Goal: Task Accomplishment & Management: Complete application form

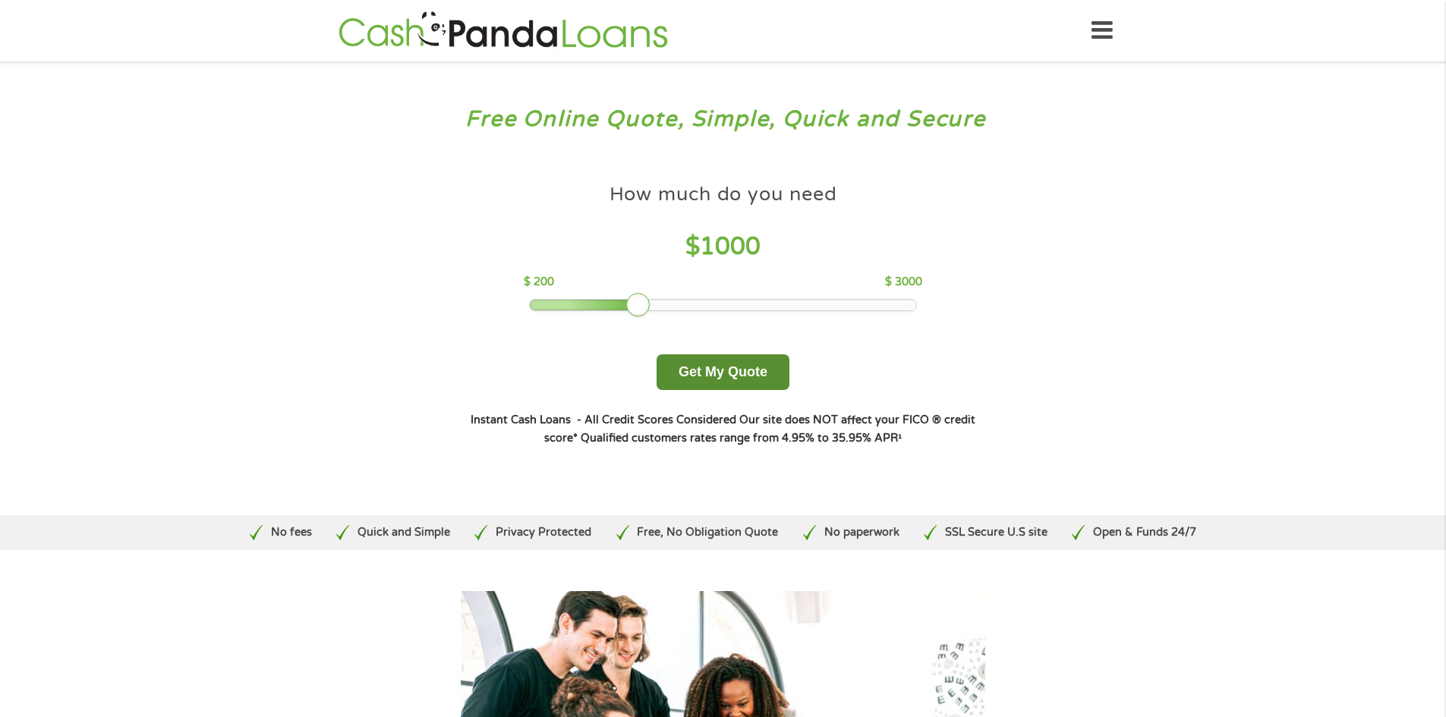
click at [732, 370] on button "Get My Quote" at bounding box center [722, 372] width 133 height 36
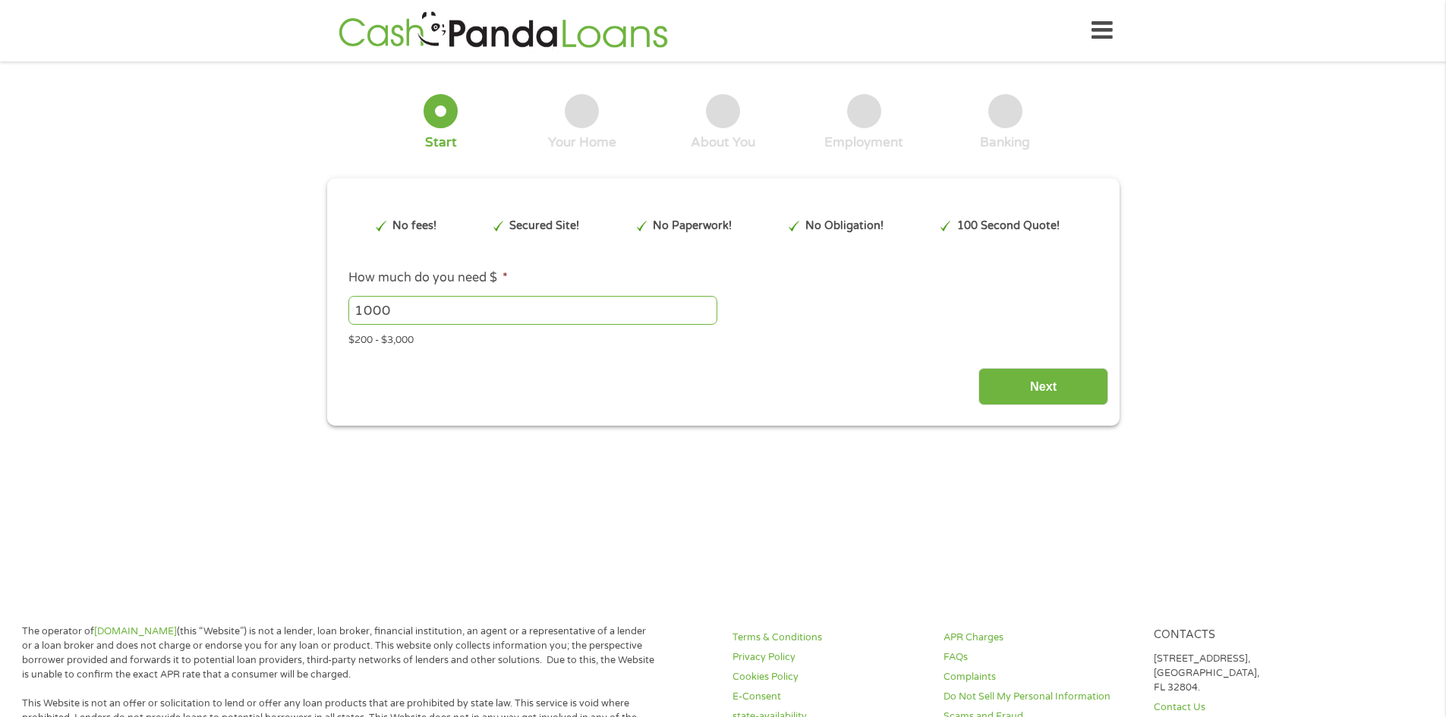
click at [753, 318] on div "1000 Please enter a number from 200 to 3000 ." at bounding box center [722, 310] width 748 height 35
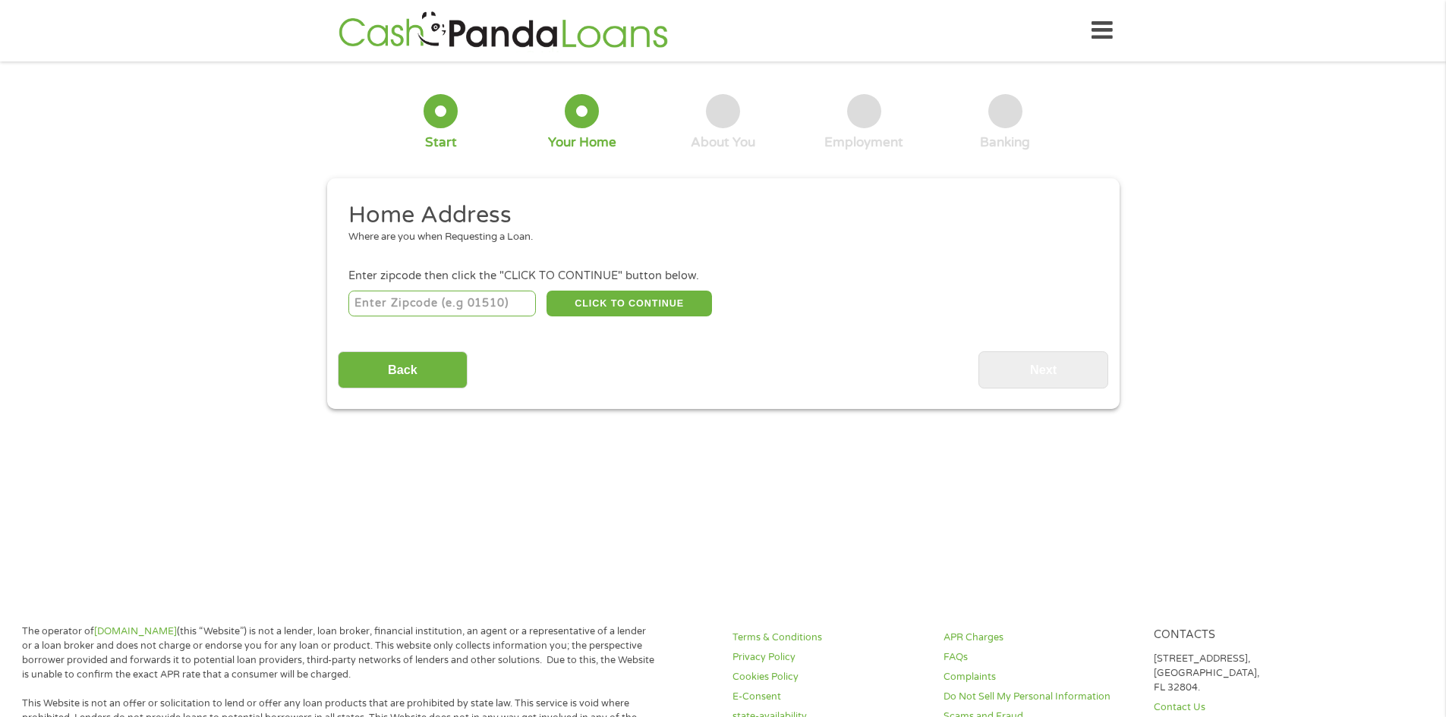
click at [395, 310] on input "number" at bounding box center [441, 304] width 187 height 26
type input "27330"
click at [627, 306] on button "CLICK TO CONTINUE" at bounding box center [628, 304] width 165 height 26
type input "27330"
type input "Sanford"
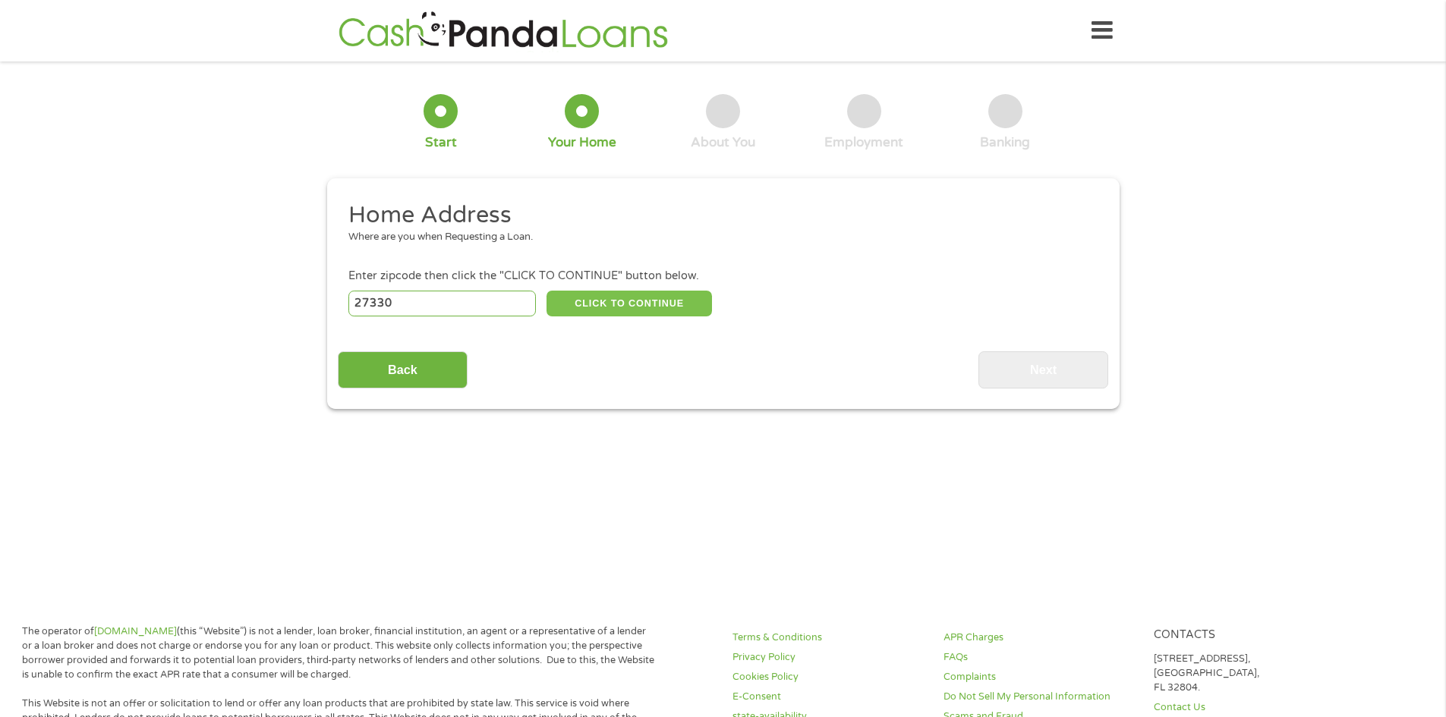
select select "North Carolina"
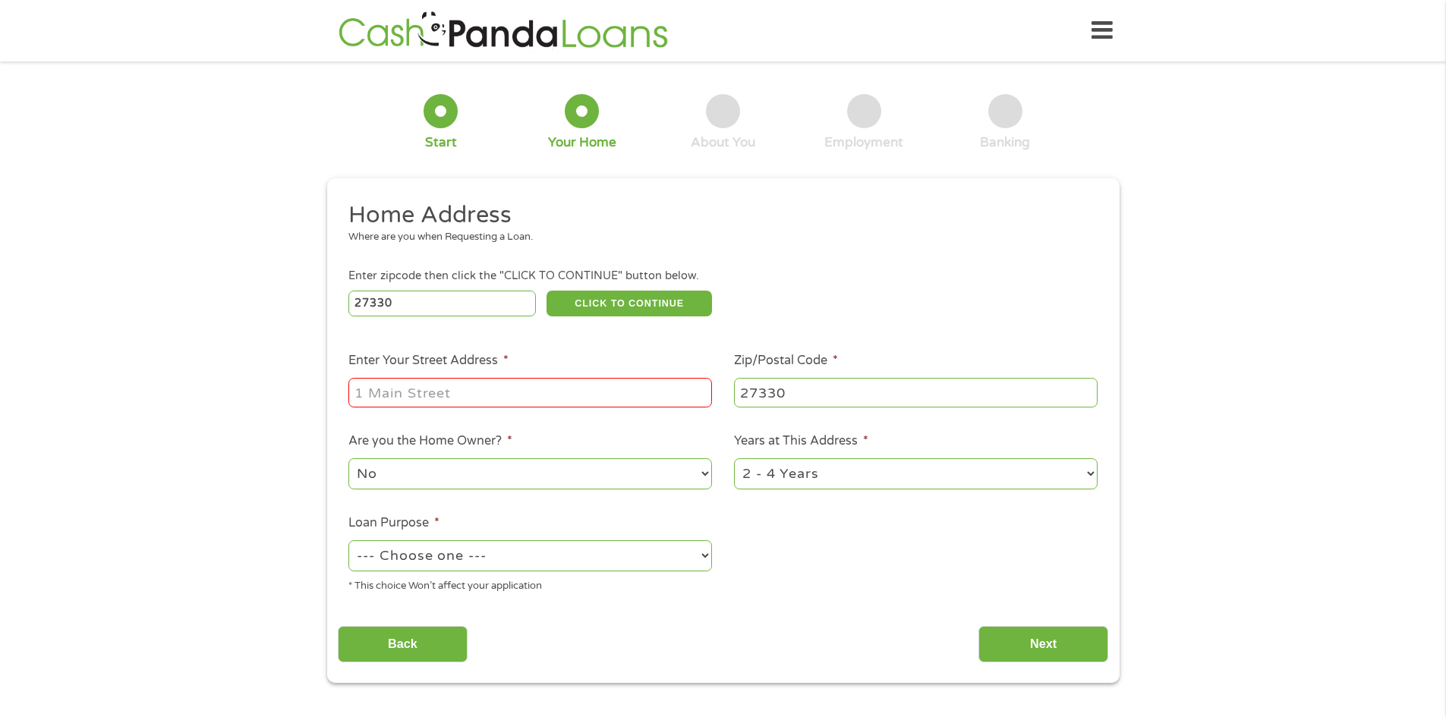
click at [459, 398] on input "Enter Your Street Address *" at bounding box center [530, 392] width 364 height 29
type input "144 S Plank Rd"
click at [455, 471] on select "No Yes" at bounding box center [530, 473] width 364 height 31
click at [348, 458] on select "No Yes" at bounding box center [530, 473] width 364 height 31
click at [465, 549] on select "--- Choose one --- Pay Bills Debt Consolidation Home Improvement Major Purchase…" at bounding box center [530, 555] width 364 height 31
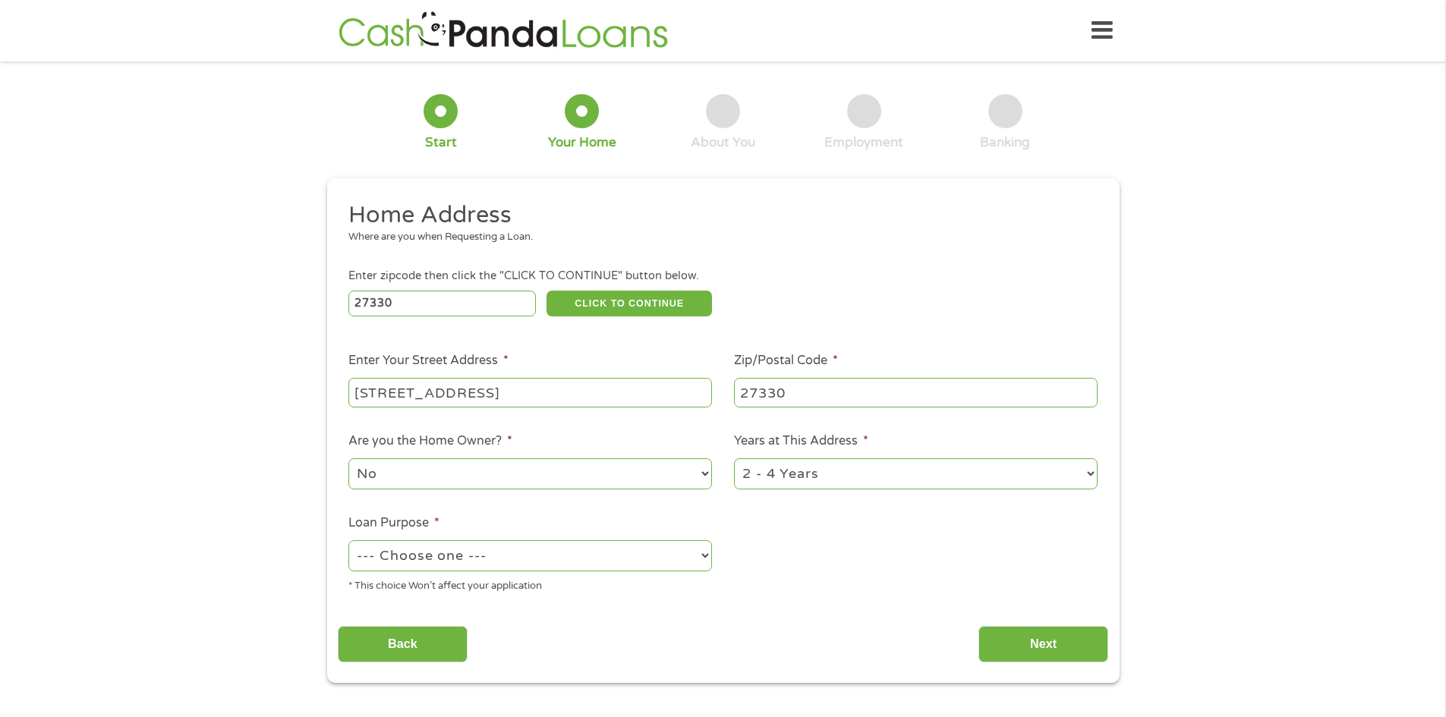
select select "paybills"
click at [348, 540] on select "--- Choose one --- Pay Bills Debt Consolidation Home Improvement Major Purchase…" at bounding box center [530, 555] width 364 height 31
click at [1008, 648] on input "Next" at bounding box center [1043, 644] width 130 height 37
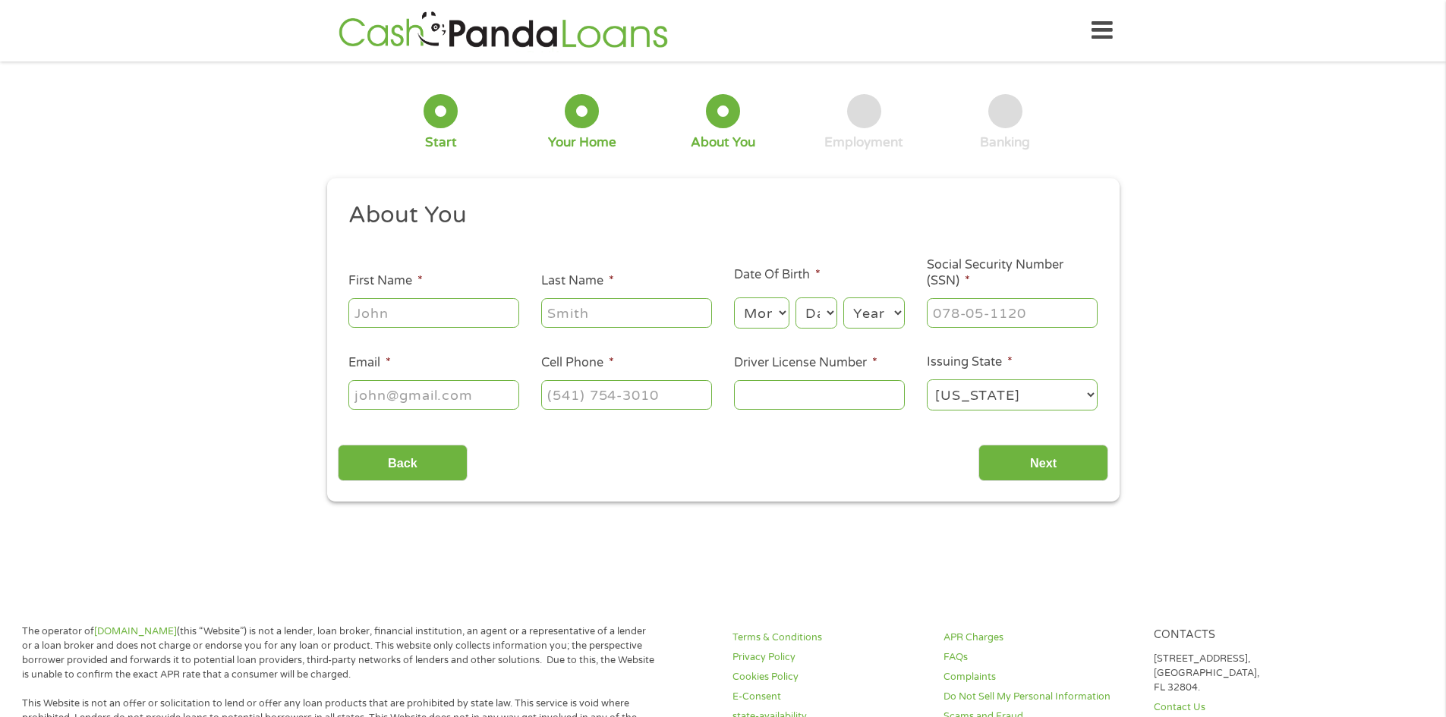
click at [437, 311] on input "First Name *" at bounding box center [433, 312] width 171 height 29
type input "TRACI"
type input "MCIVER"
type input "(919) 770-9361"
click at [765, 309] on select "Month 1 2 3 4 5 6 7 8 9 10 11 12" at bounding box center [761, 313] width 55 height 31
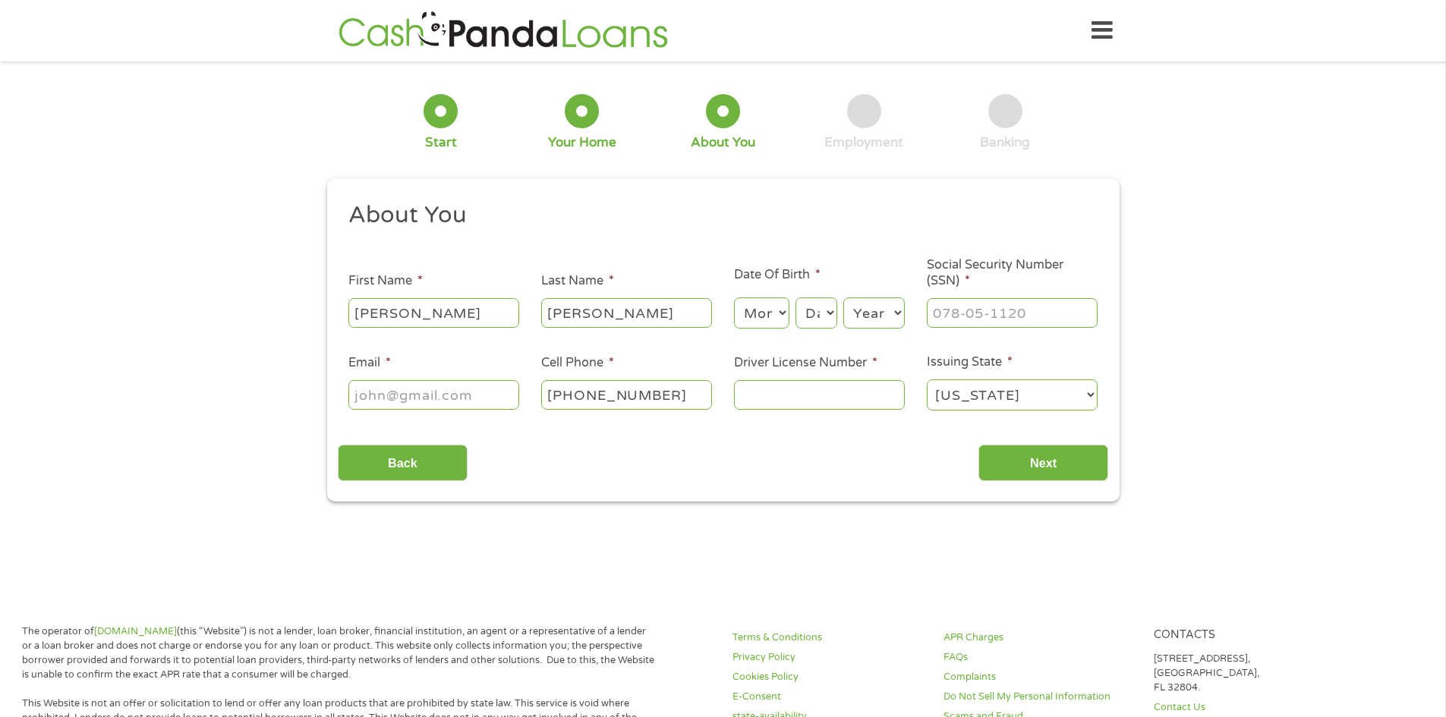
select select "4"
click at [734, 298] on select "Month 1 2 3 4 5 6 7 8 9 10 11 12" at bounding box center [761, 313] width 55 height 31
drag, startPoint x: 826, startPoint y: 312, endPoint x: 826, endPoint y: 323, distance: 10.6
click at [826, 312] on select "Day 1 2 3 4 5 6 7 8 9 10 11 12 13 14 15 16 17 18 19 20 21 22 23 24 25 26 27 28 …" at bounding box center [815, 313] width 41 height 31
select select "27"
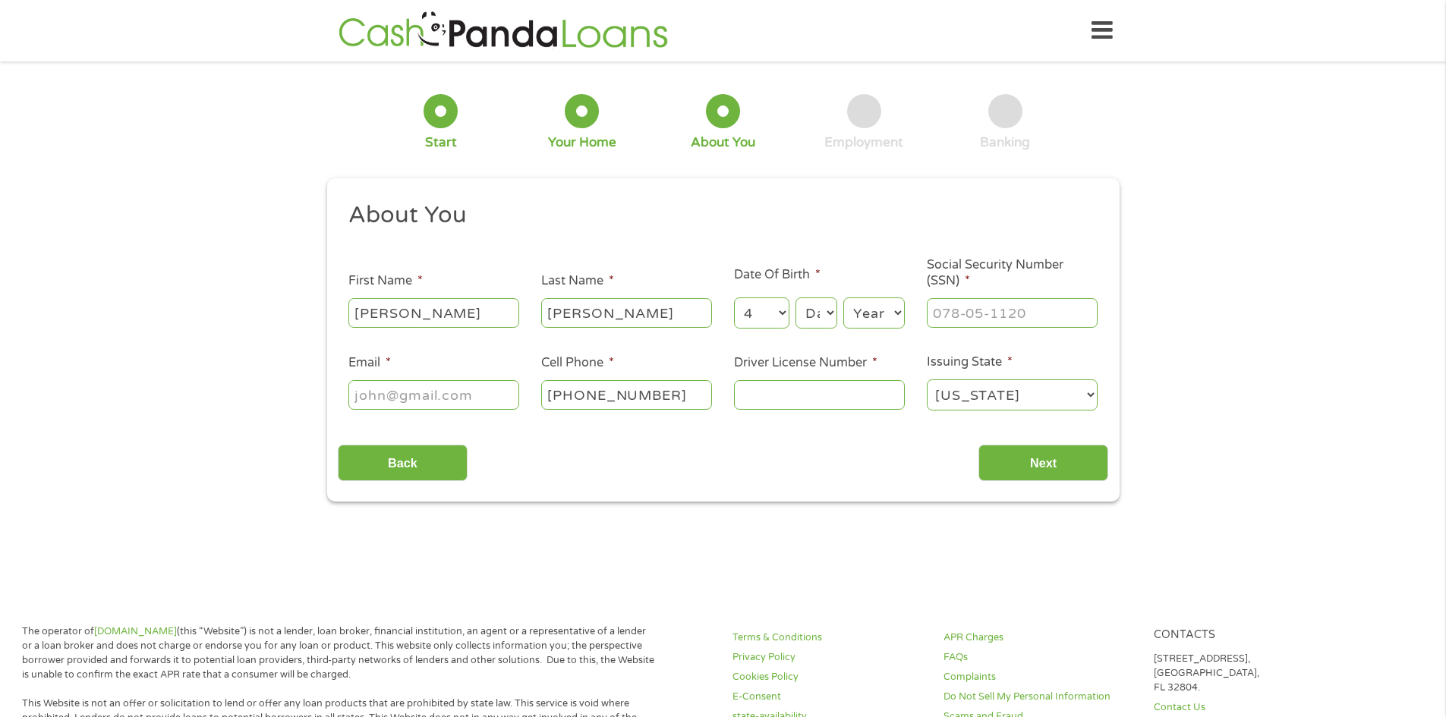
click at [795, 298] on select "Day 1 2 3 4 5 6 7 8 9 10 11 12 13 14 15 16 17 18 19 20 21 22 23 24 25 26 27 28 …" at bounding box center [815, 313] width 41 height 31
drag, startPoint x: 857, startPoint y: 308, endPoint x: 860, endPoint y: 316, distance: 8.2
click at [858, 310] on select "Year 2007 2006 2005 2004 2003 2002 2001 2000 1999 1998 1997 1996 1995 1994 1993…" at bounding box center [873, 313] width 61 height 31
select select "1970"
click at [843, 298] on select "Year 2007 2006 2005 2004 2003 2002 2001 2000 1999 1998 1997 1996 1995 1994 1993…" at bounding box center [873, 313] width 61 height 31
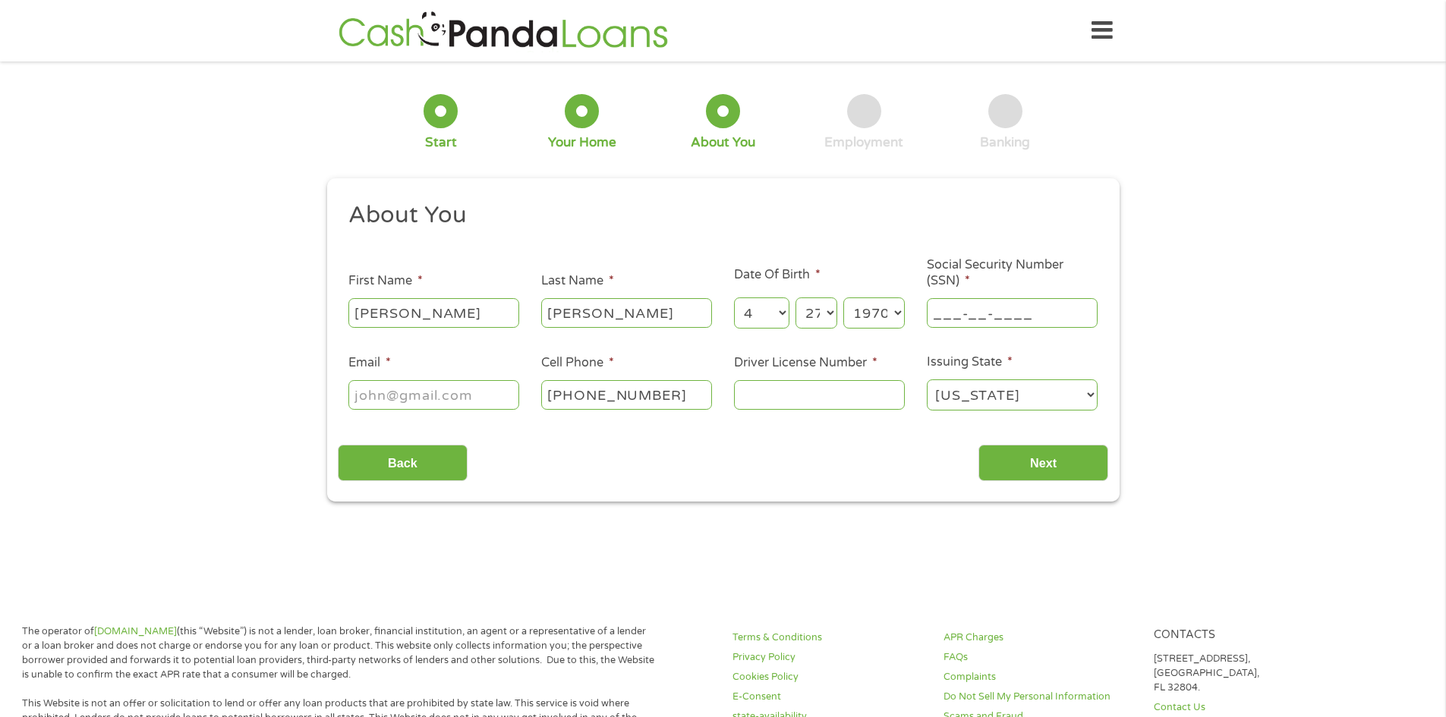
click at [987, 304] on input "___-__-____" at bounding box center [1012, 312] width 171 height 29
type input "245-39-7110"
click at [395, 389] on input "Email *" at bounding box center [433, 394] width 171 height 29
type input "peanutbanks"
type input "(___) ___-____"
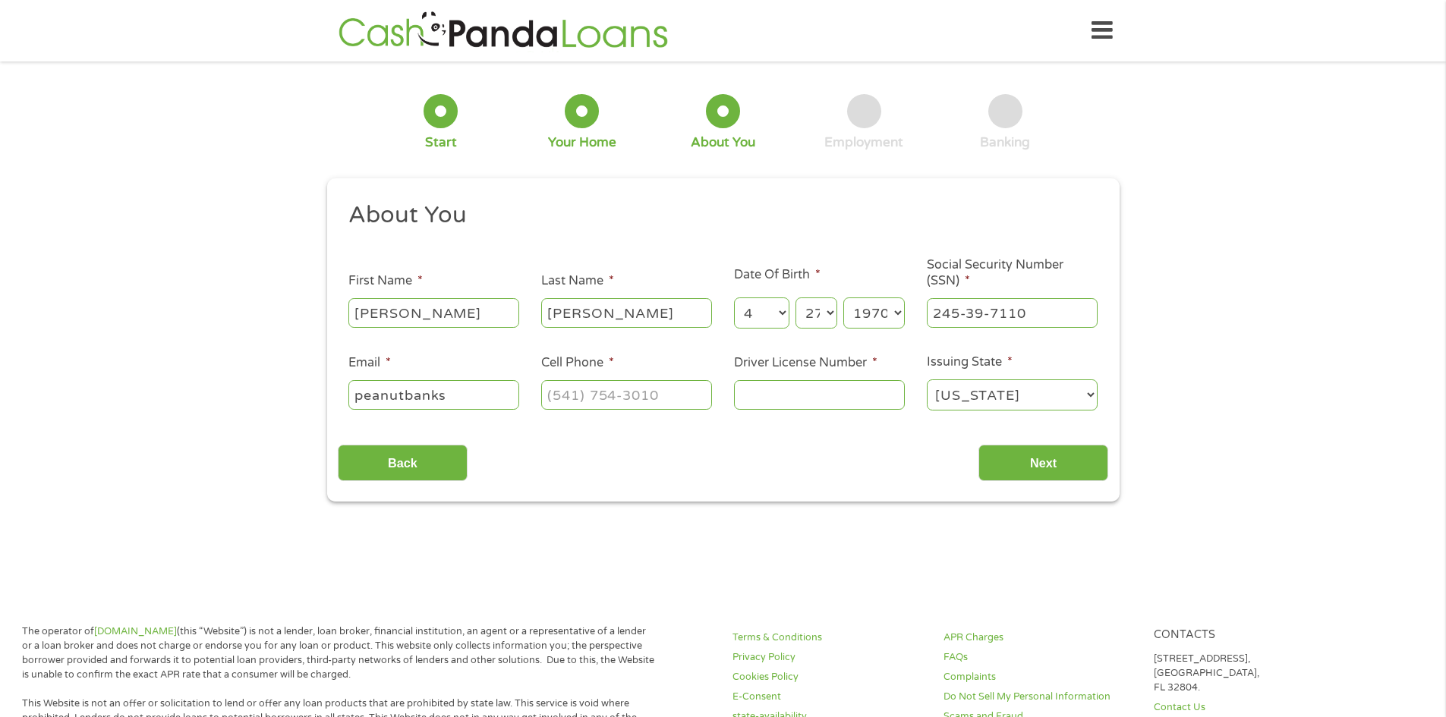
click at [452, 396] on input "peanutbanks" at bounding box center [433, 394] width 171 height 29
type input "peanutbanks@yahoo.com"
type input "(919) 770-9361"
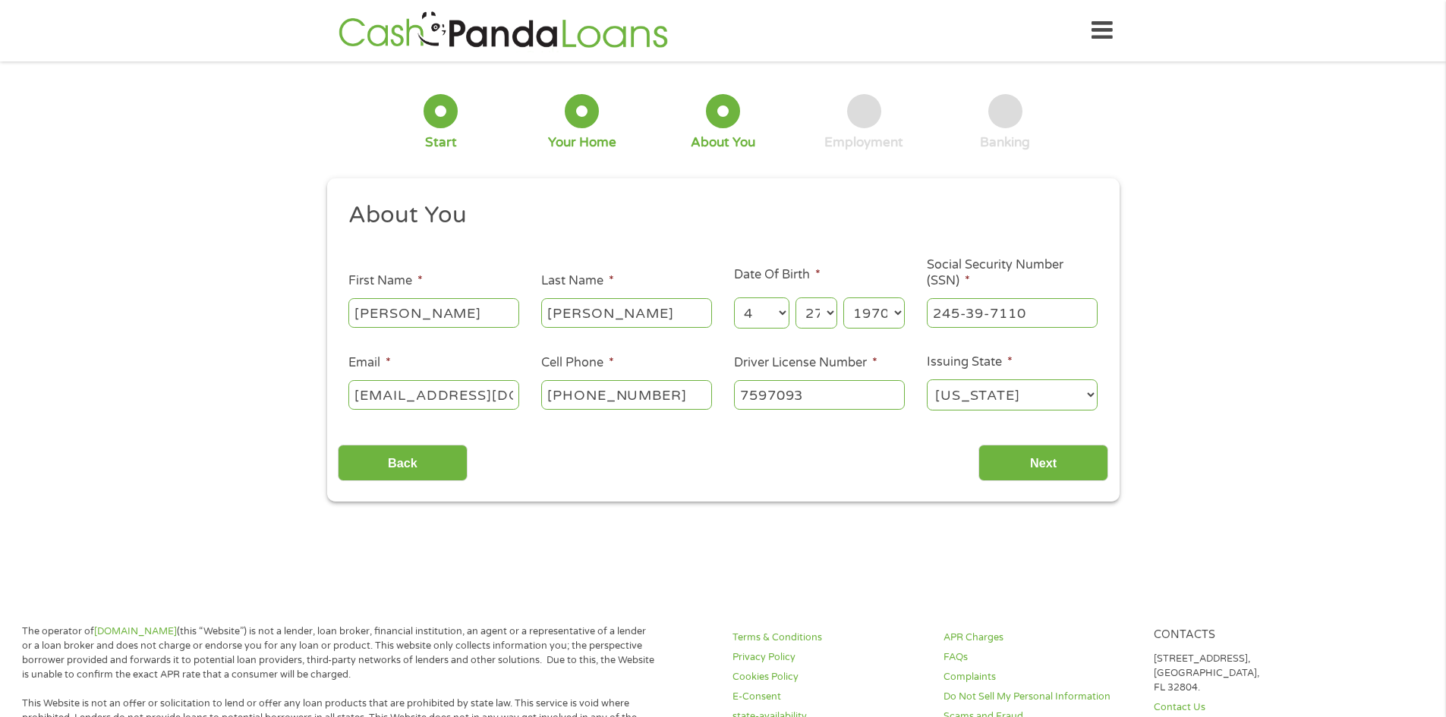
type input "7597093"
click at [1009, 460] on input "Next" at bounding box center [1043, 463] width 130 height 37
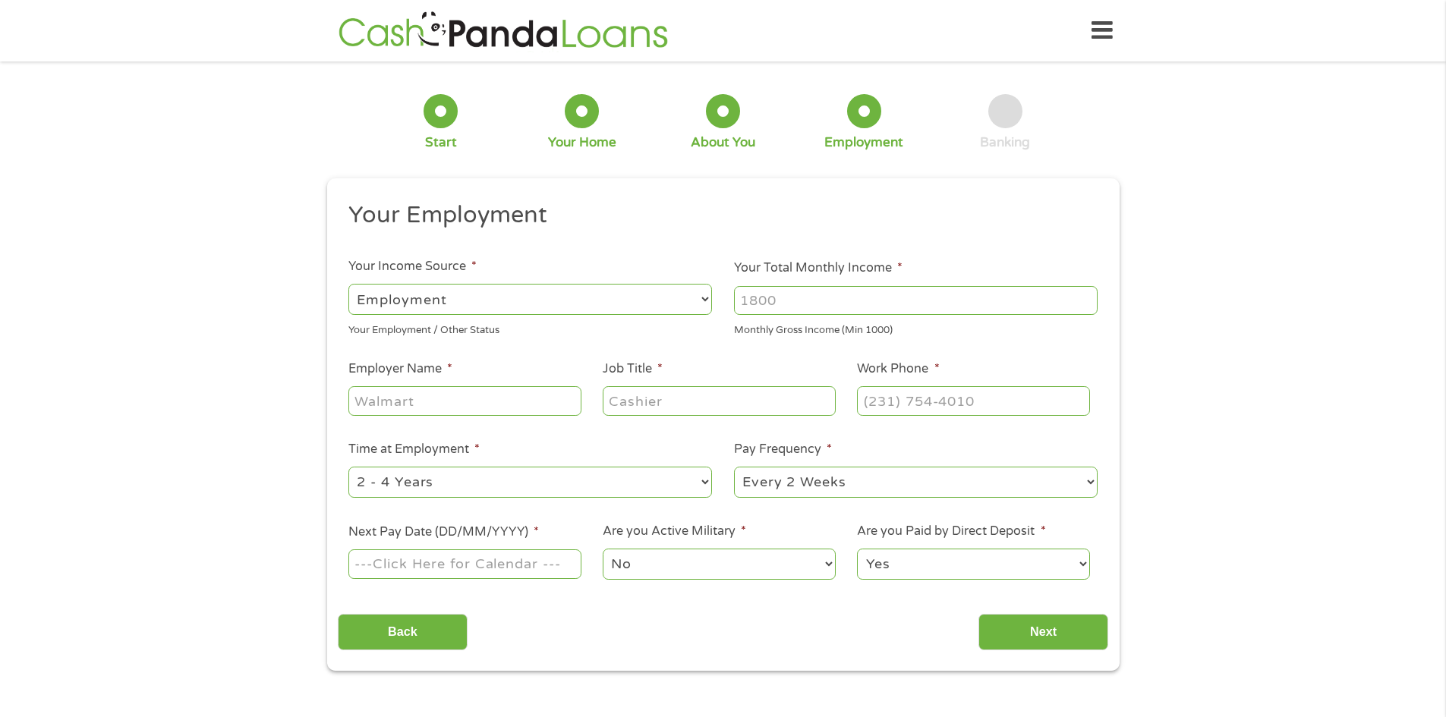
click at [776, 300] on input "Your Total Monthly Income *" at bounding box center [916, 300] width 364 height 29
type input "2550"
click at [437, 305] on select "--- Choose one --- Employment Self Employed Benefits" at bounding box center [530, 299] width 364 height 31
click at [437, 299] on select "--- Choose one --- Employment Self Employed Benefits" at bounding box center [530, 299] width 364 height 31
click at [416, 401] on input "Employer Name *" at bounding box center [464, 400] width 232 height 29
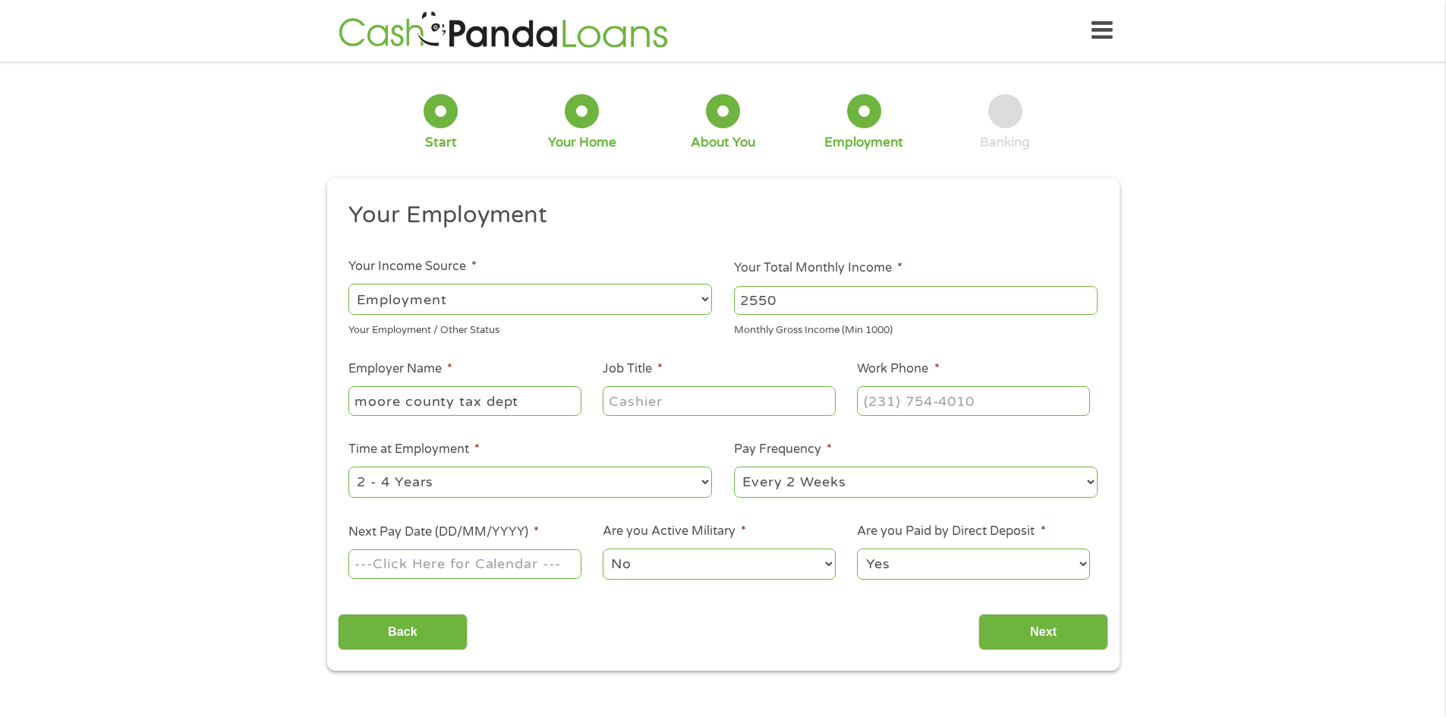
type input "moore county tax dept"
type input "tax assistant lll"
type input "(910) 947-4116"
drag, startPoint x: 696, startPoint y: 474, endPoint x: 687, endPoint y: 482, distance: 12.4
click at [696, 474] on select "--- Choose one --- 1 Year or less 1 - 2 Years 2 - 4 Years Over 4 Years" at bounding box center [530, 482] width 364 height 31
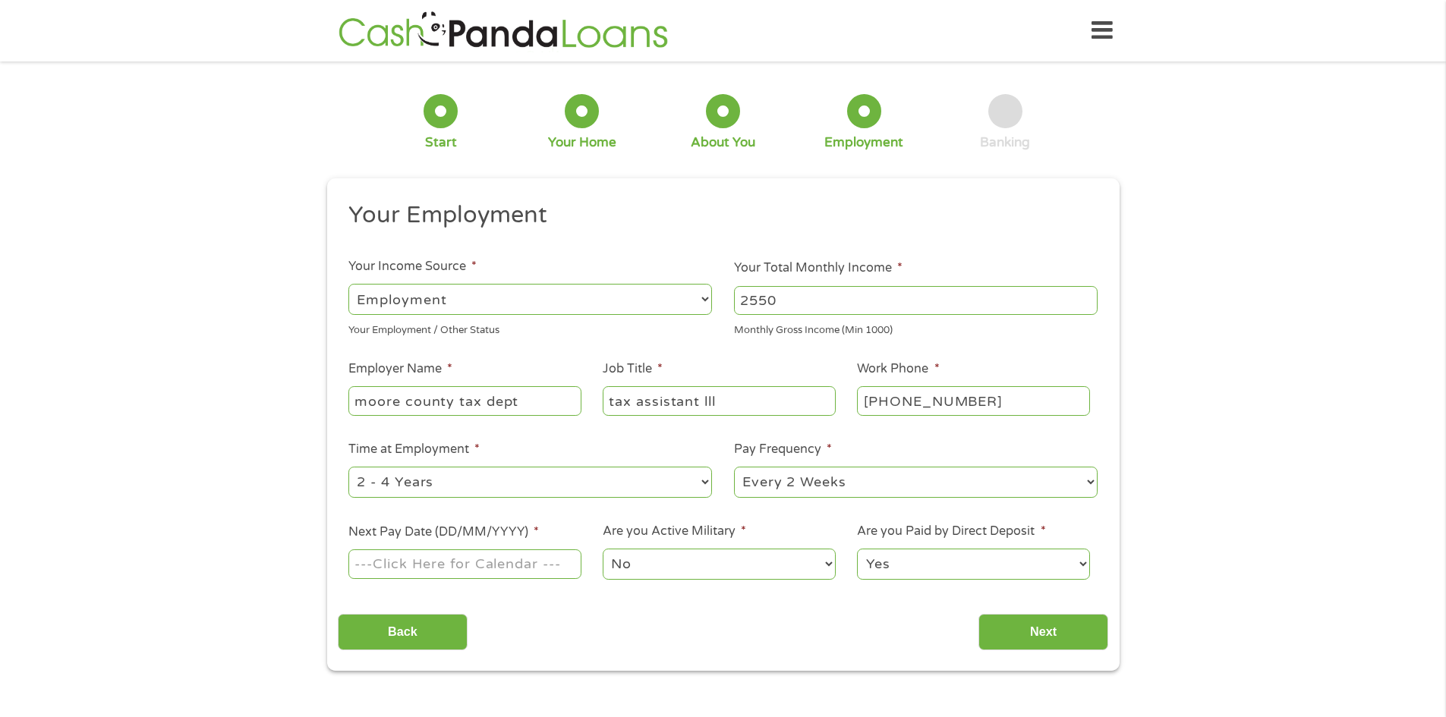
select select "60months"
click at [348, 467] on select "--- Choose one --- 1 Year or less 1 - 2 Years 2 - 4 Years Over 4 Years" at bounding box center [530, 482] width 364 height 31
click at [427, 554] on input "Next Pay Date (DD/MM/YYYY) *" at bounding box center [464, 563] width 232 height 29
type input "23/10/2025"
click at [1065, 635] on input "Next" at bounding box center [1043, 632] width 130 height 37
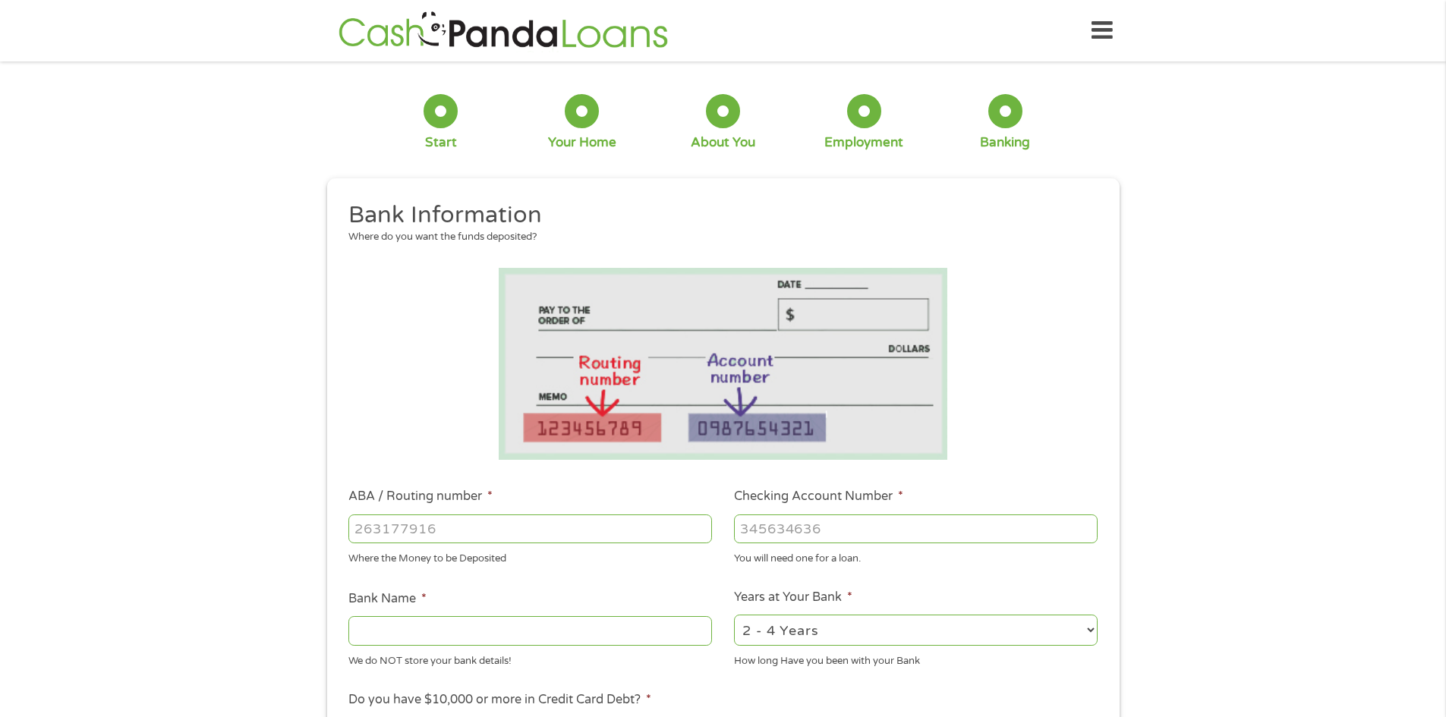
click at [423, 543] on input "ABA / Routing number *" at bounding box center [530, 529] width 364 height 29
type input "253177049"
type input "STATE EMPLOYEES CREDIT UNION"
type input "253177049"
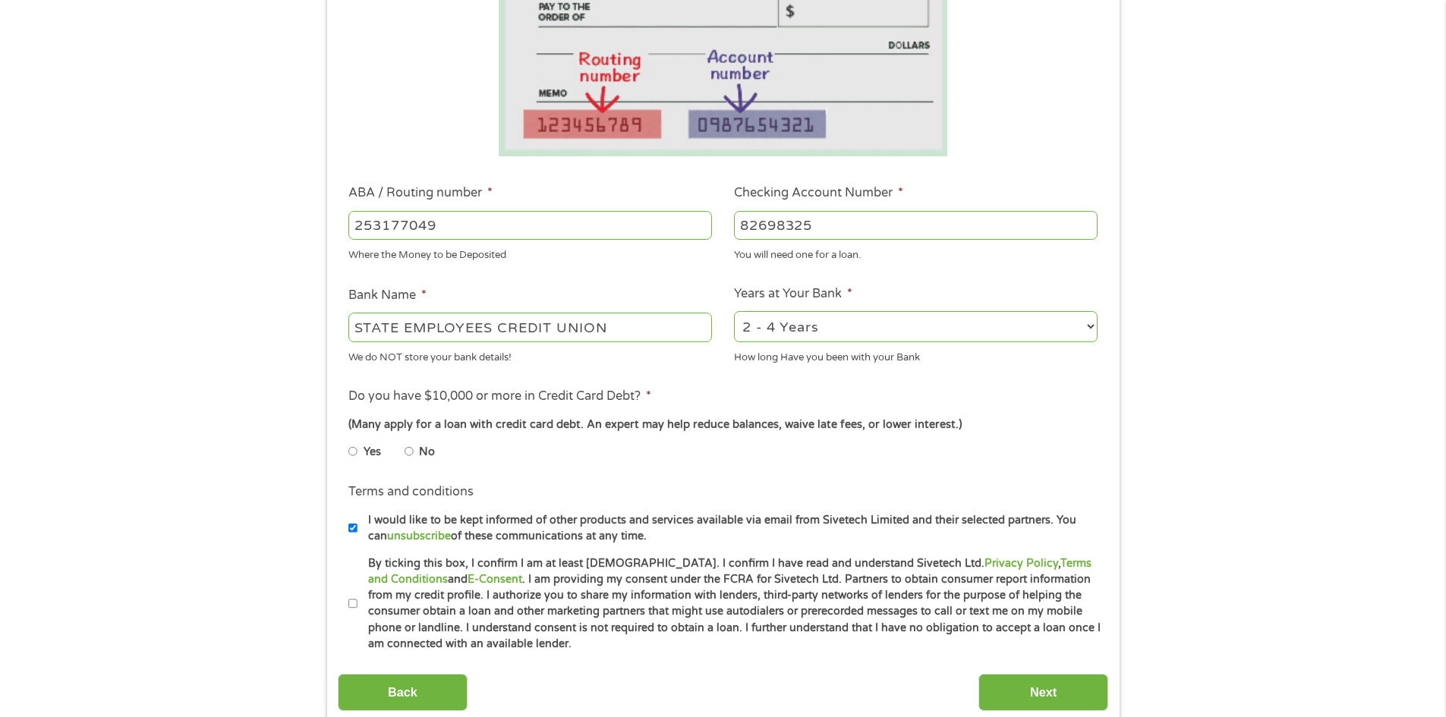
type input "82698325"
click at [360, 452] on li "Yes" at bounding box center [376, 452] width 56 height 30
click at [357, 462] on input "Yes" at bounding box center [352, 451] width 9 height 24
radio input "true"
click at [361, 593] on label "By ticking this box, I confirm I am at least 18 years old. I confirm I have rea…" at bounding box center [729, 604] width 745 height 97
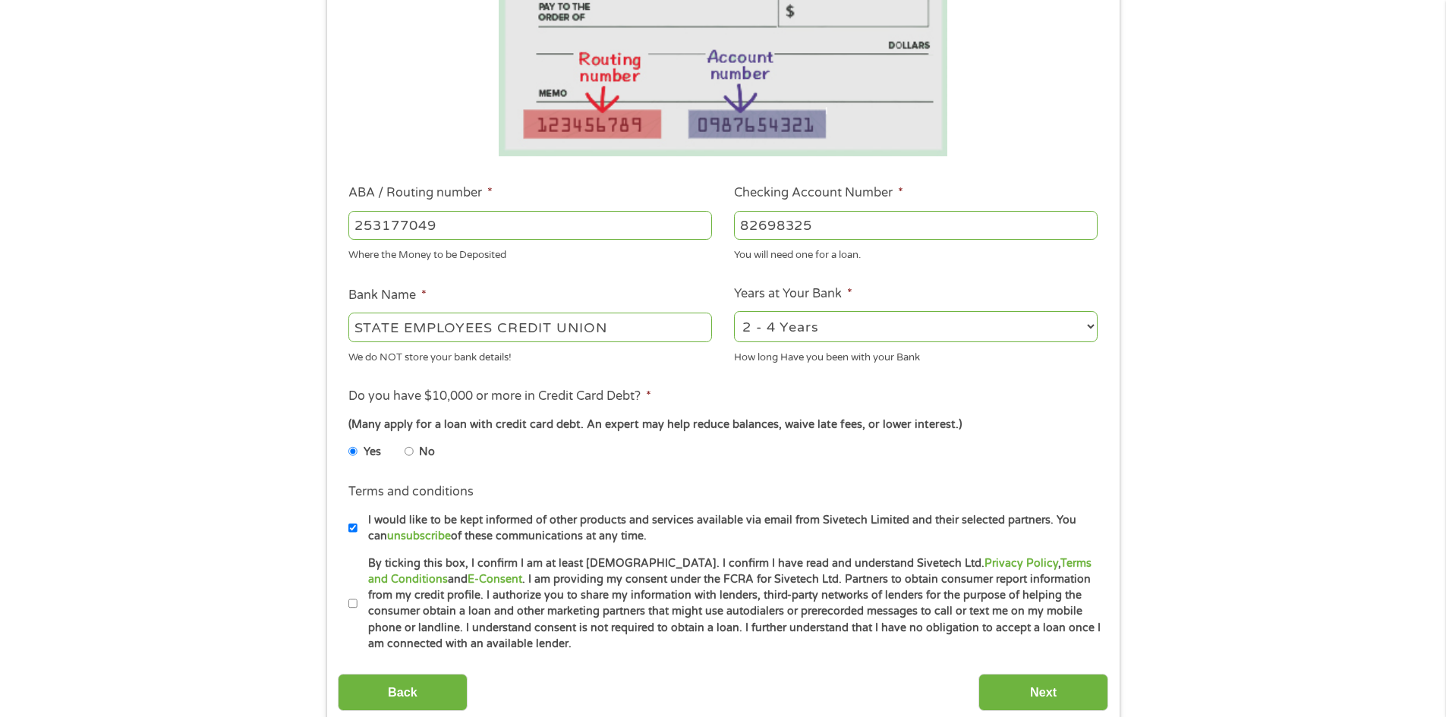
click at [357, 593] on input "By ticking this box, I confirm I am at least 18 years old. I confirm I have rea…" at bounding box center [352, 604] width 9 height 24
checkbox input "true"
click at [1023, 686] on input "Next" at bounding box center [1043, 692] width 130 height 37
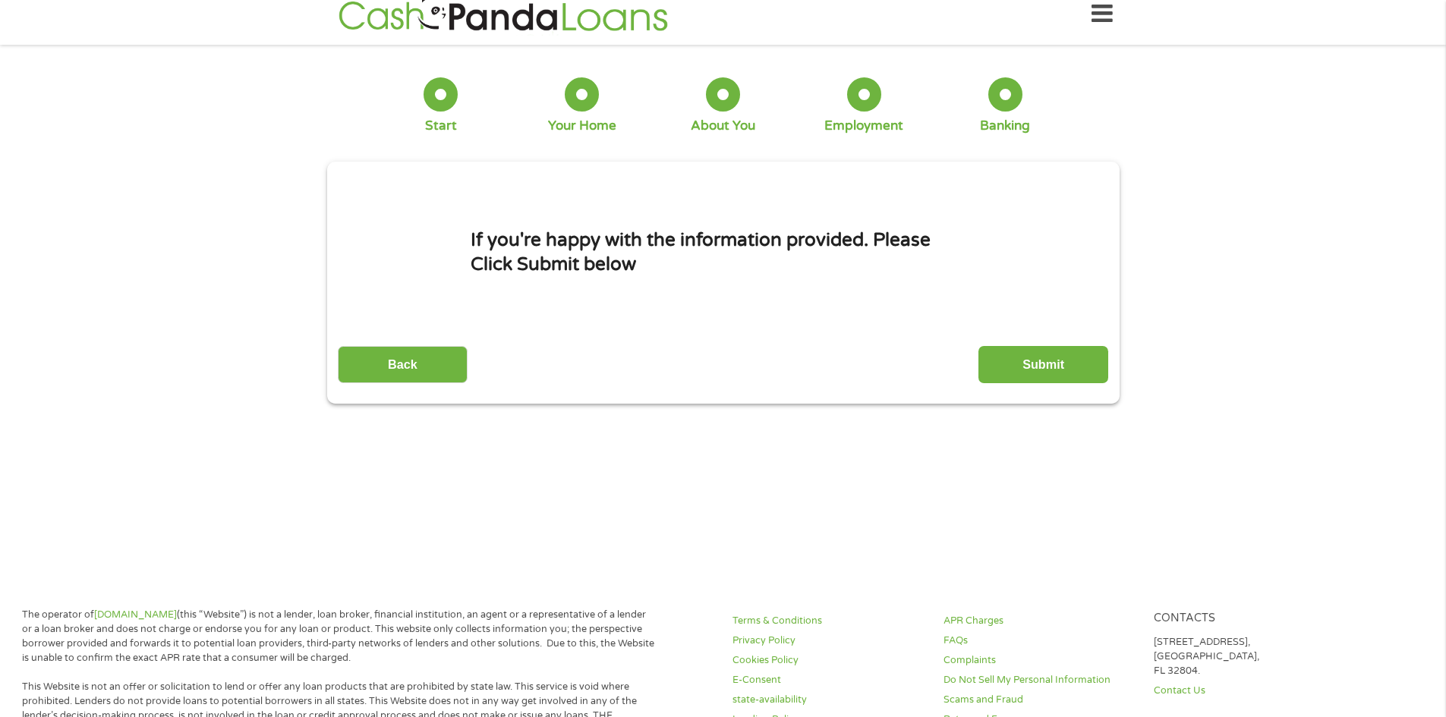
scroll to position [0, 0]
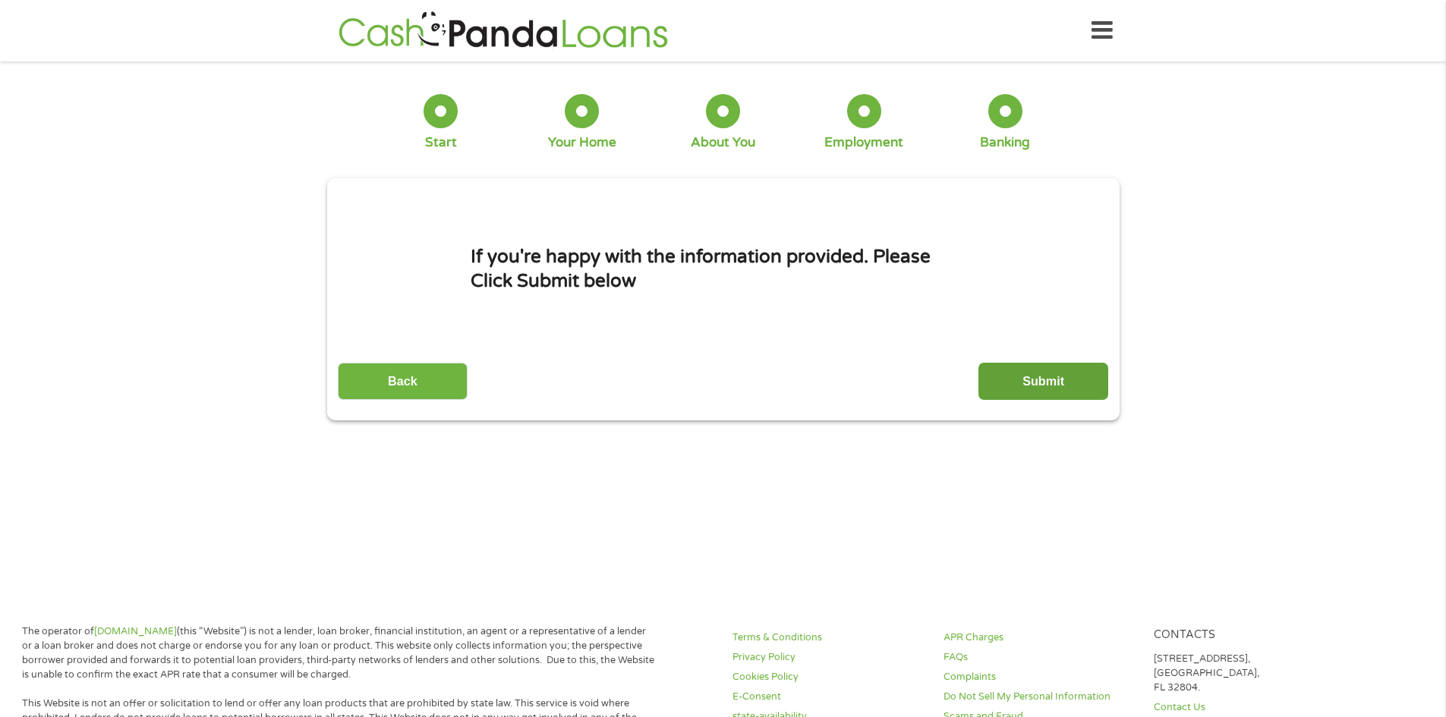
click at [1063, 382] on input "Submit" at bounding box center [1043, 381] width 130 height 37
